Goal: Task Accomplishment & Management: Use online tool/utility

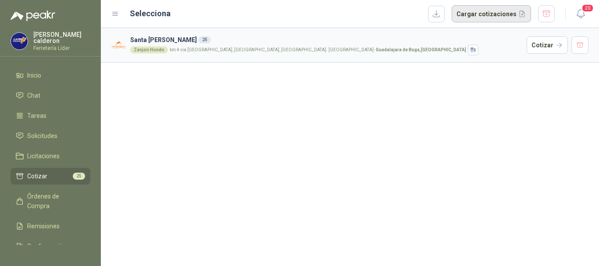
click at [476, 13] on button "Cargar cotizaciones" at bounding box center [491, 14] width 79 height 18
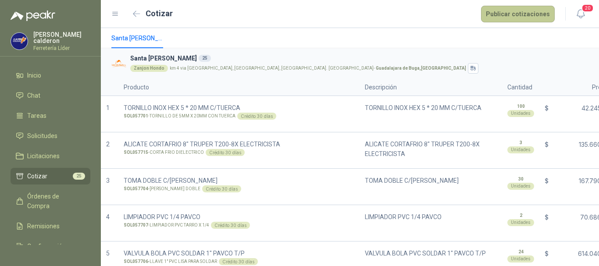
click at [498, 10] on button "Publicar cotizaciones" at bounding box center [518, 14] width 74 height 17
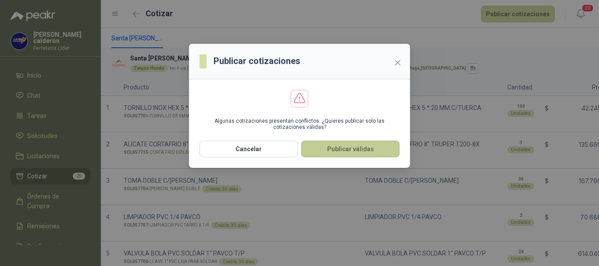
click at [376, 147] on button "Publicar válidas" at bounding box center [350, 149] width 98 height 17
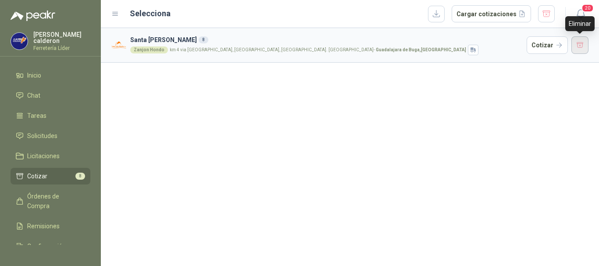
click at [576, 47] on button "button" at bounding box center [580, 45] width 18 height 18
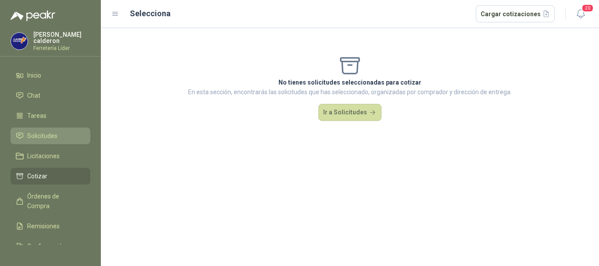
click at [48, 136] on span "Solicitudes" at bounding box center [42, 136] width 30 height 10
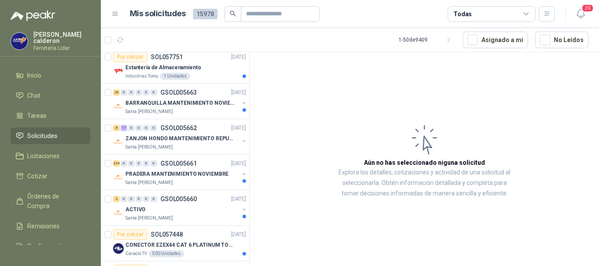
scroll to position [438, 0]
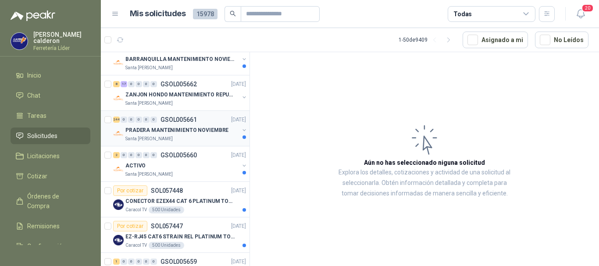
click at [196, 136] on div "Santa [PERSON_NAME]" at bounding box center [182, 138] width 114 height 7
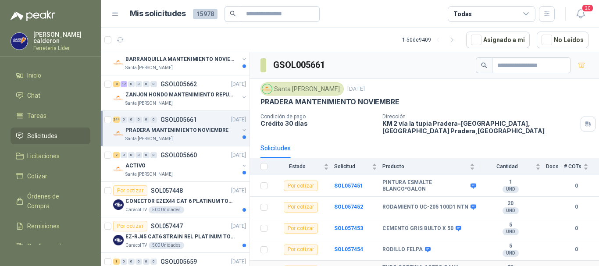
scroll to position [132, 0]
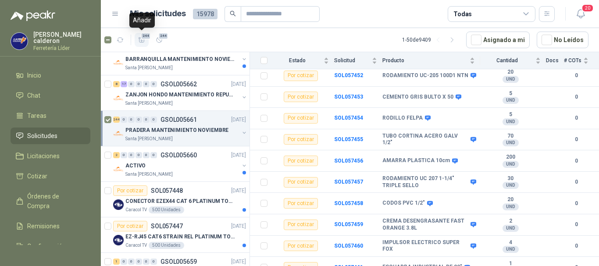
click at [144, 42] on icon "button" at bounding box center [142, 39] width 6 height 5
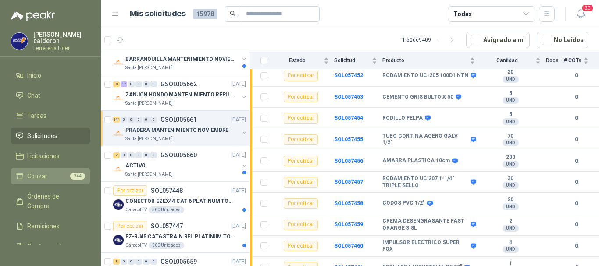
click at [52, 172] on li "Cotizar 244" at bounding box center [50, 176] width 69 height 10
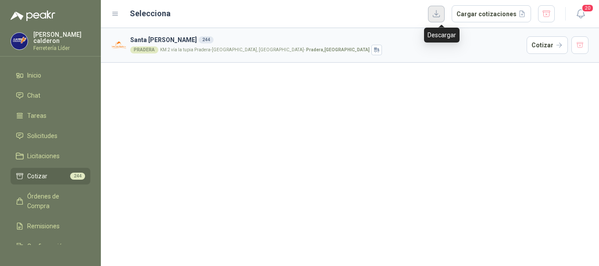
click at [438, 16] on button "button" at bounding box center [436, 14] width 17 height 17
